Goal: Navigation & Orientation: Go to known website

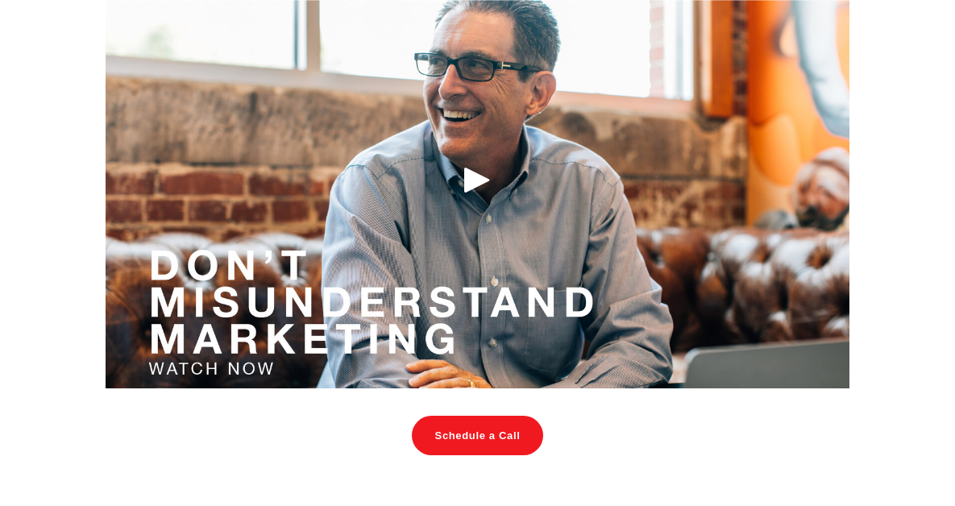
scroll to position [1660, 0]
click at [476, 172] on div "Play" at bounding box center [477, 179] width 39 height 39
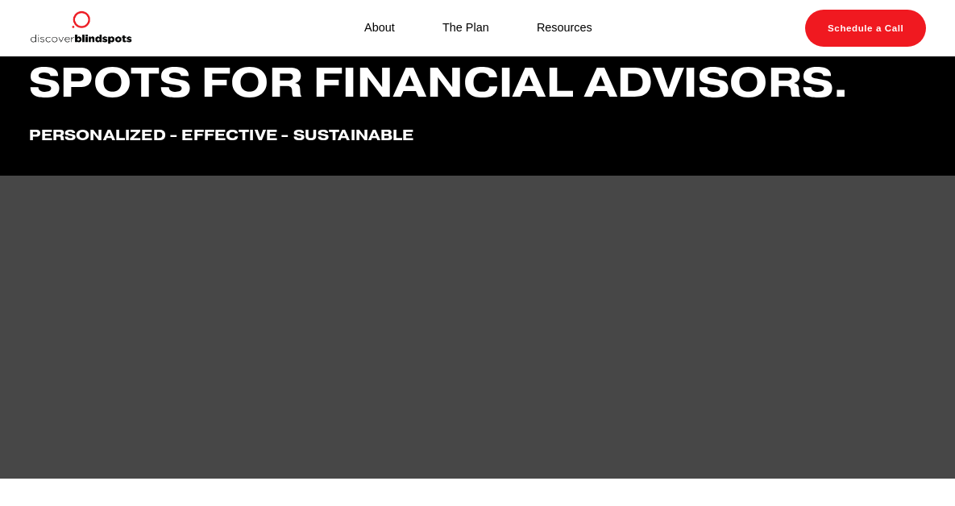
scroll to position [0, 0]
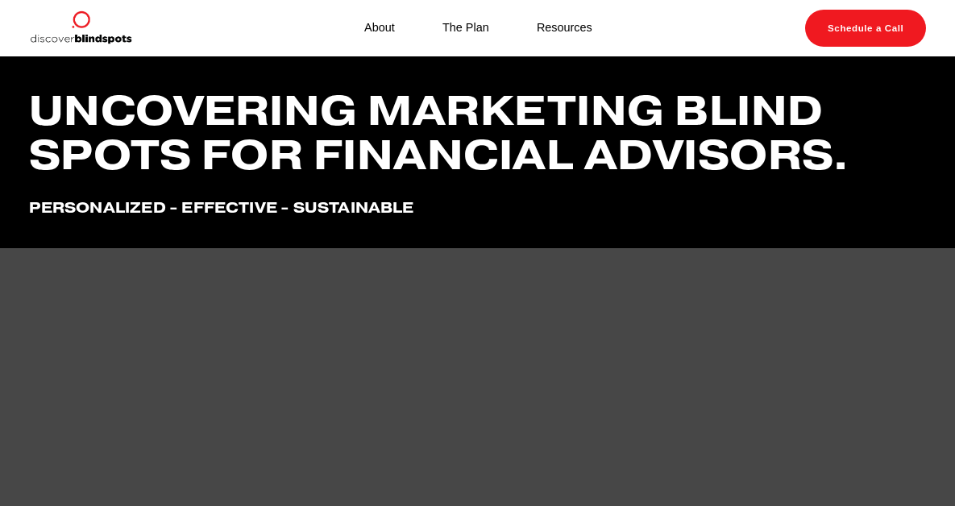
click at [376, 28] on link "About" at bounding box center [379, 28] width 31 height 21
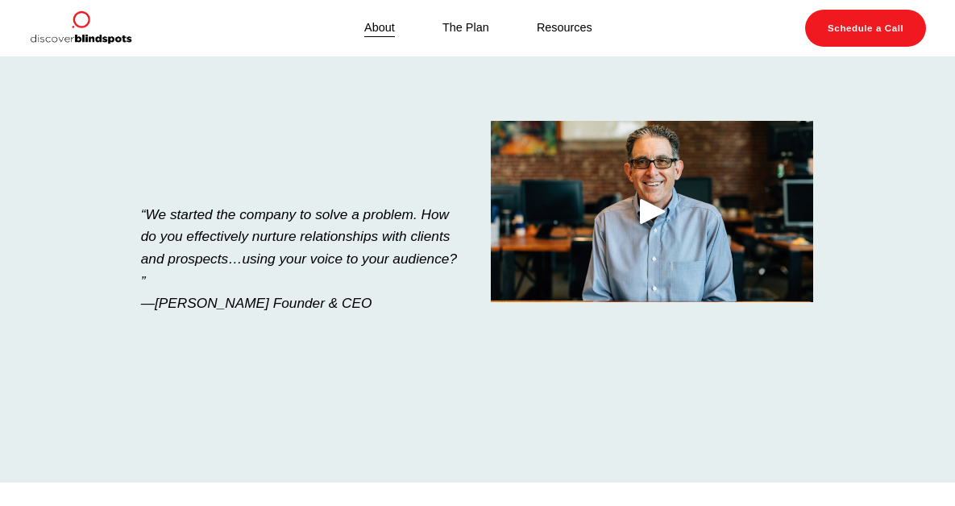
click at [649, 209] on div "Play" at bounding box center [652, 211] width 39 height 39
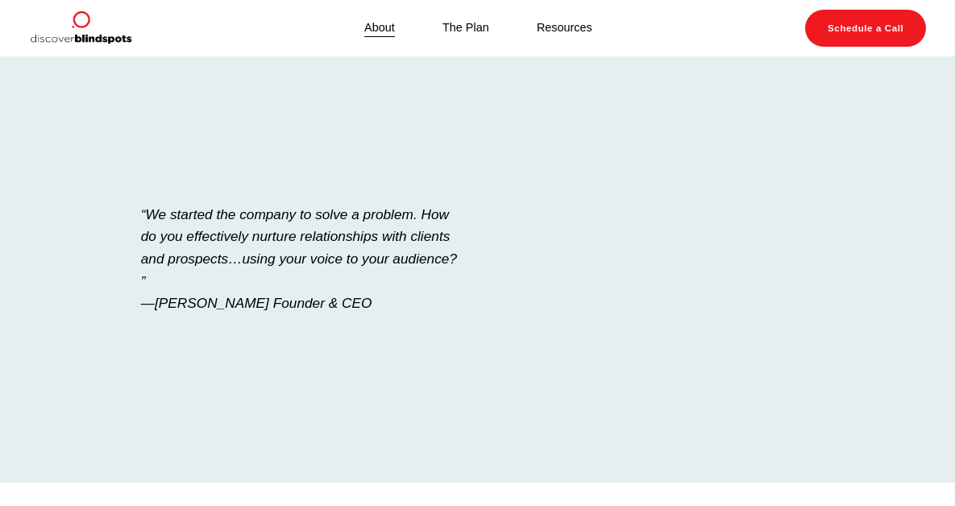
click at [470, 27] on link "The Plan" at bounding box center [465, 28] width 47 height 21
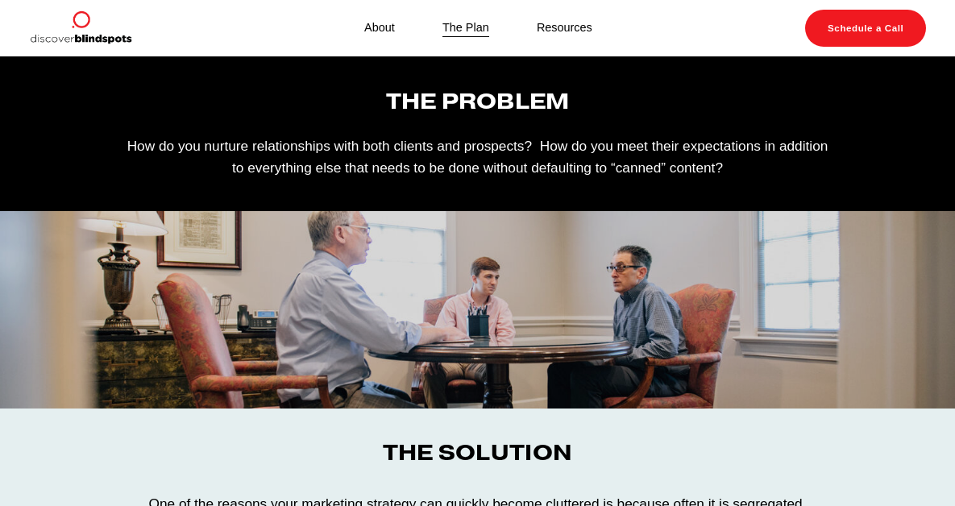
click at [567, 21] on link "Resources" at bounding box center [565, 28] width 56 height 21
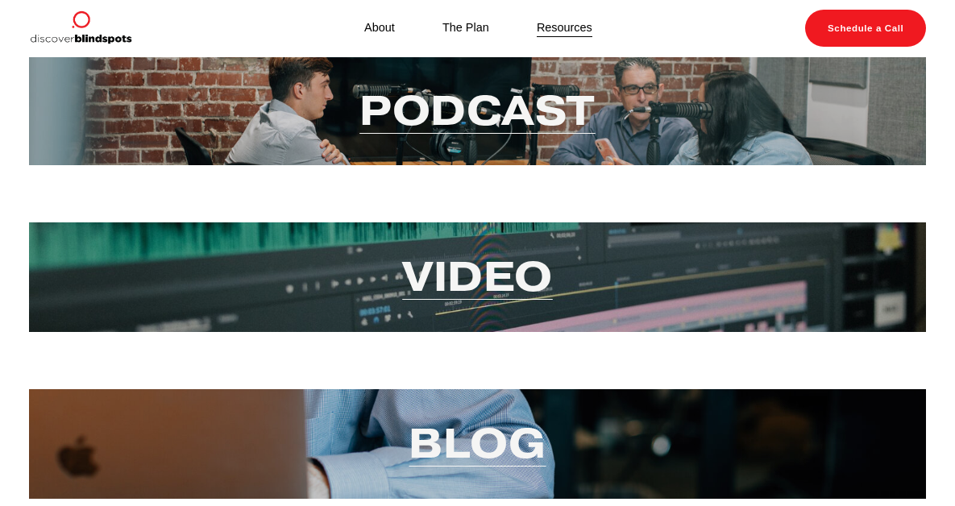
click at [506, 119] on link "Podcast" at bounding box center [477, 110] width 236 height 53
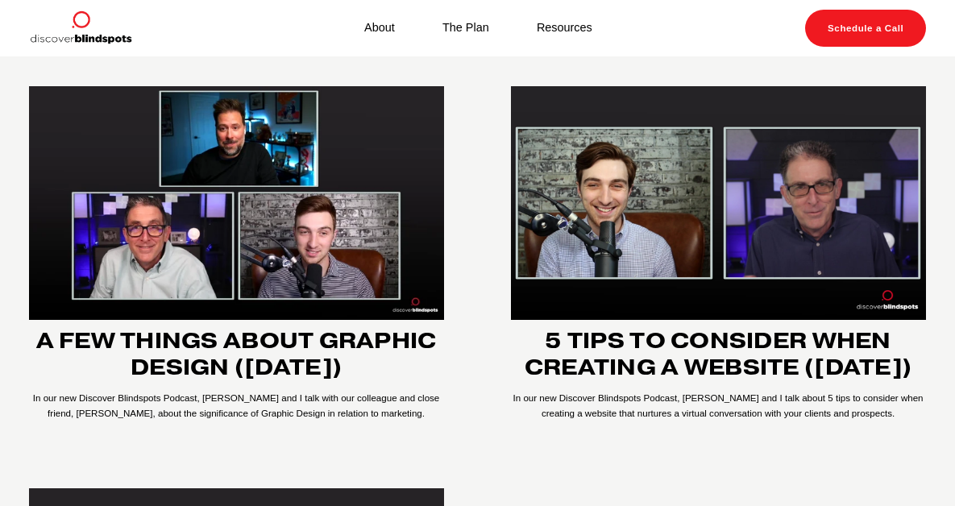
click at [552, 33] on link "Resources" at bounding box center [565, 28] width 56 height 21
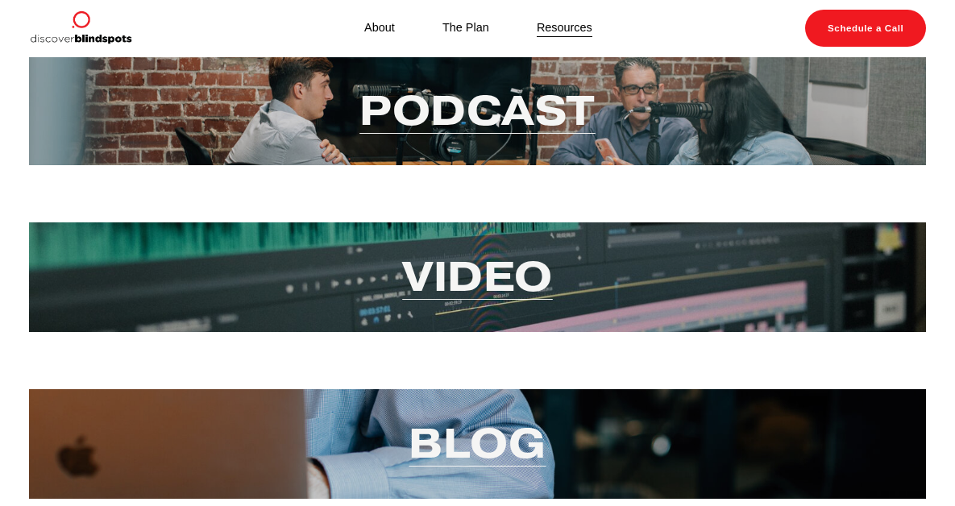
click at [459, 279] on link "Video" at bounding box center [477, 276] width 151 height 53
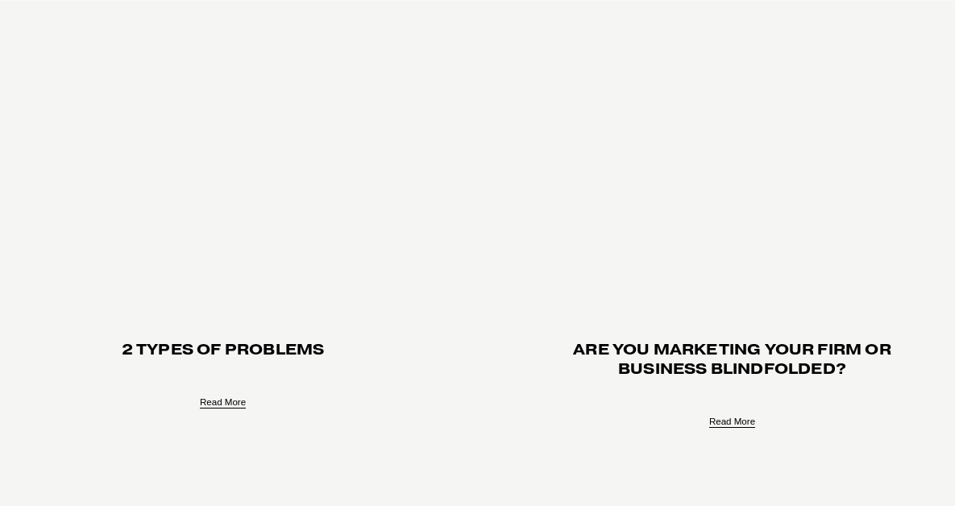
scroll to position [1412, 0]
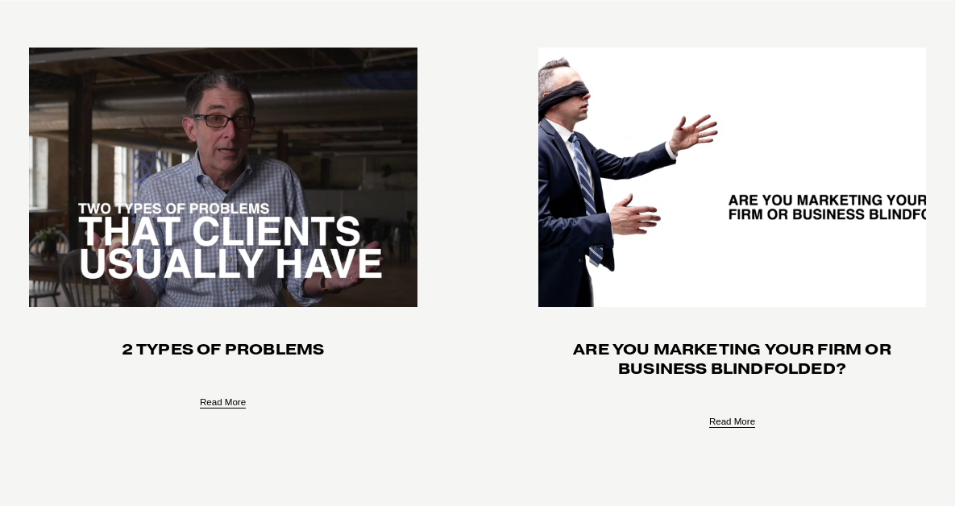
click at [182, 255] on img at bounding box center [223, 177] width 392 height 263
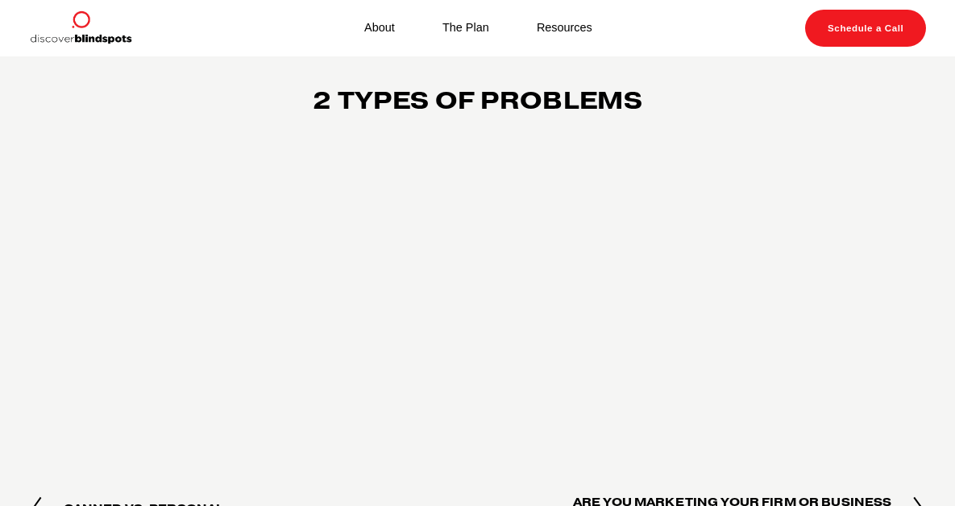
click at [870, 27] on link "Schedule a Call" at bounding box center [866, 28] width 122 height 37
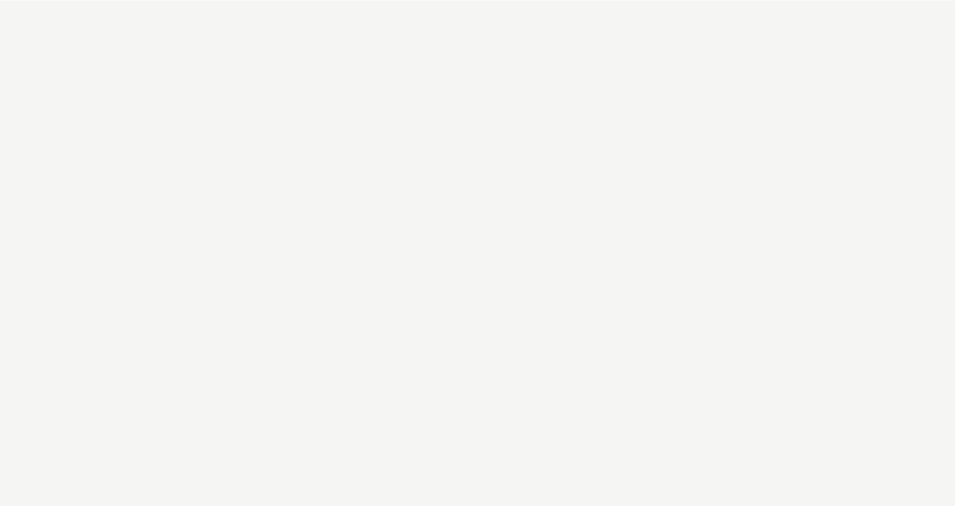
scroll to position [313, 0]
